Goal: Information Seeking & Learning: Learn about a topic

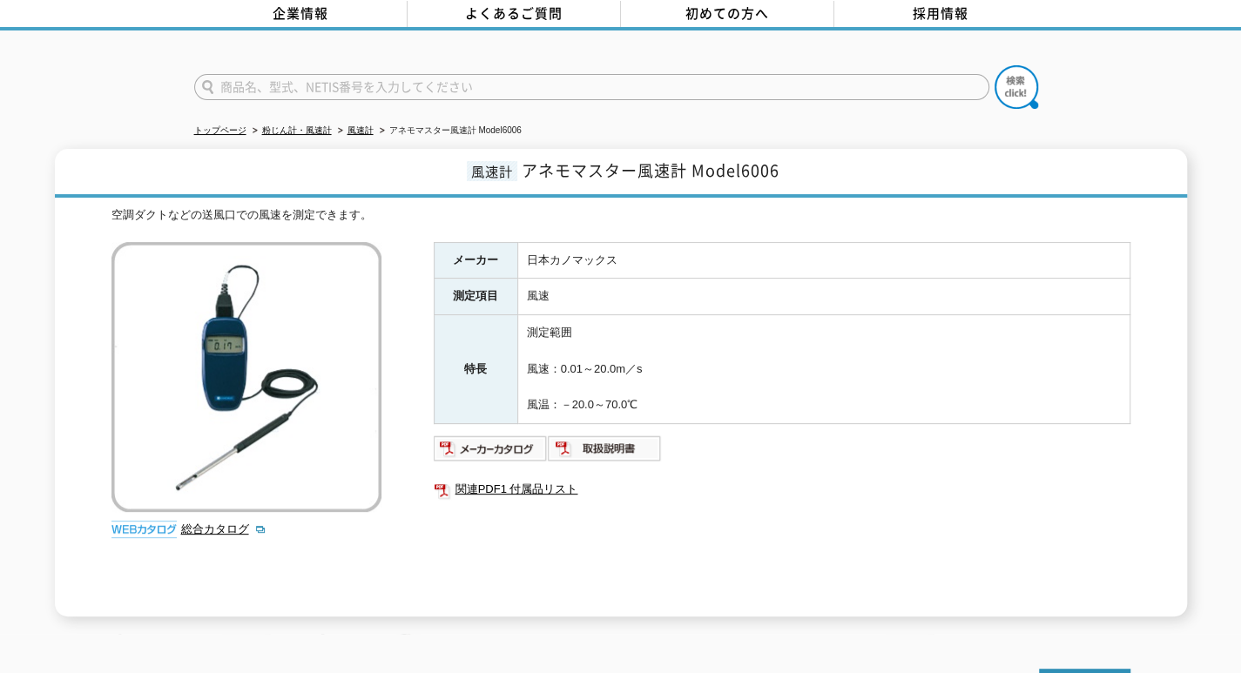
scroll to position [174, 0]
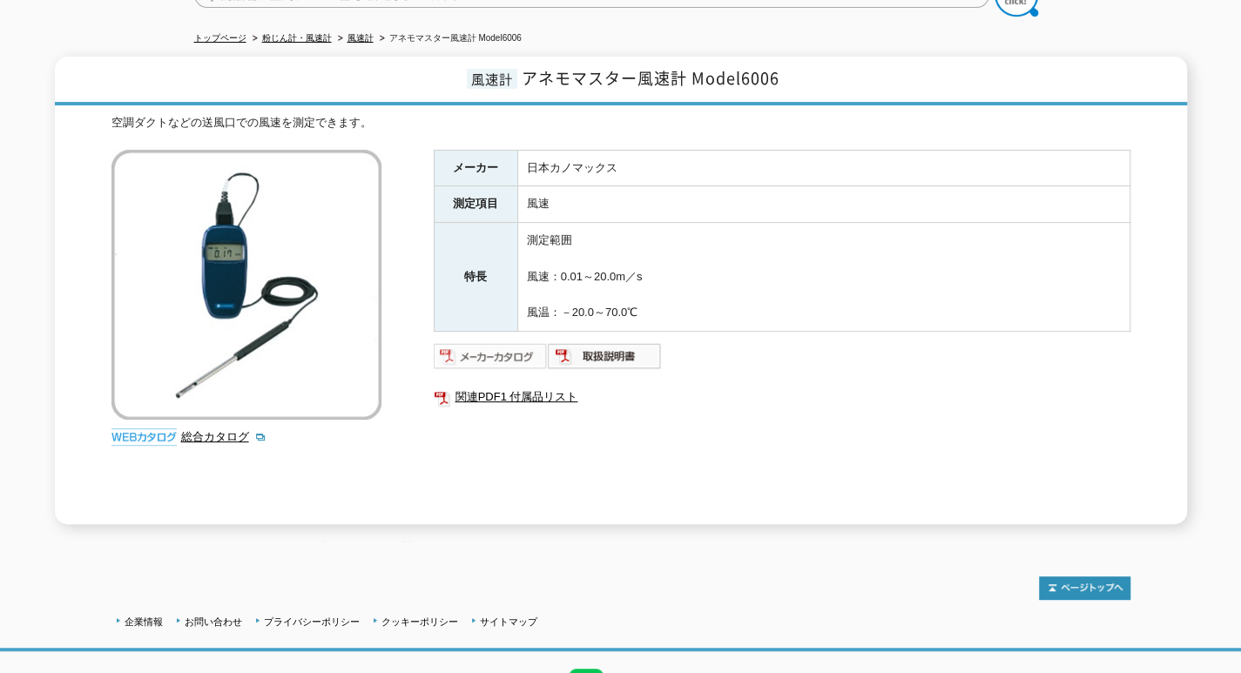
click at [503, 343] on img at bounding box center [491, 356] width 114 height 28
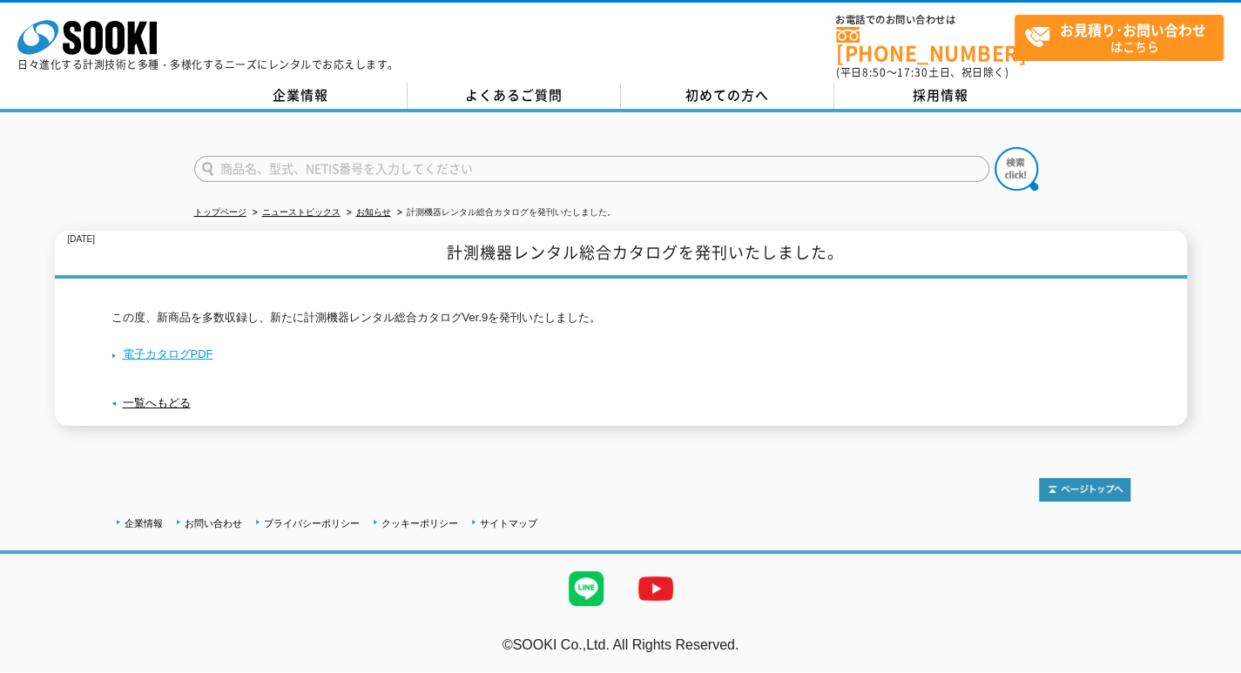
click at [186, 347] on link "電子カタログPDF" at bounding box center [162, 353] width 102 height 13
